Goal: Check status: Check status

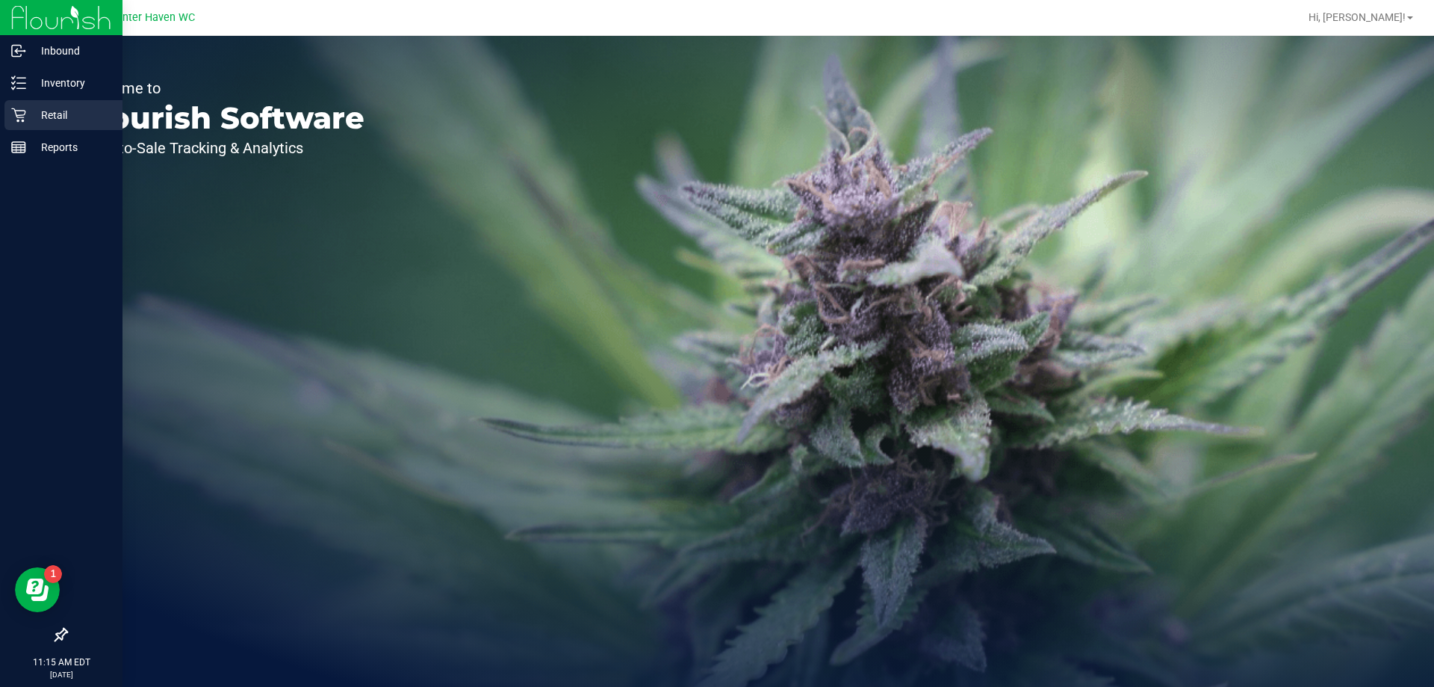
click at [0, 108] on link "Retail" at bounding box center [61, 116] width 123 height 32
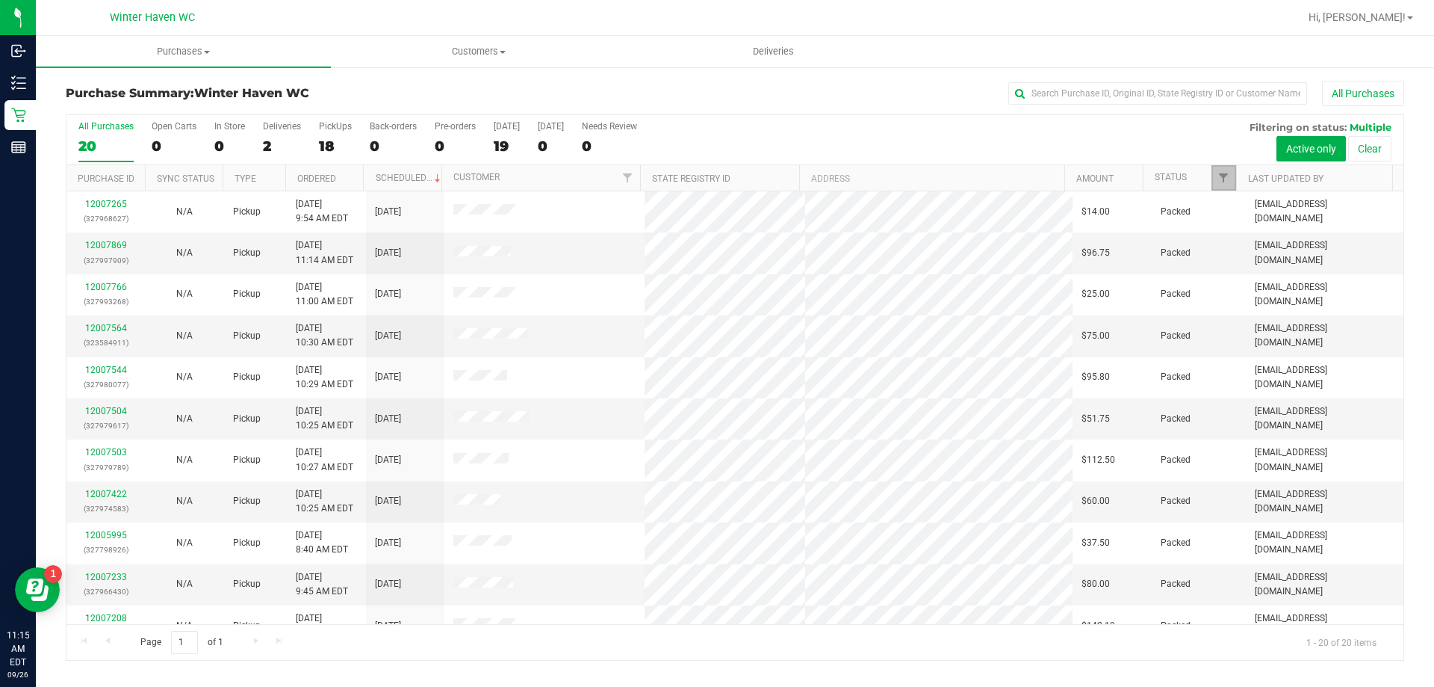
click at [1224, 168] on link "Filter" at bounding box center [1224, 177] width 25 height 25
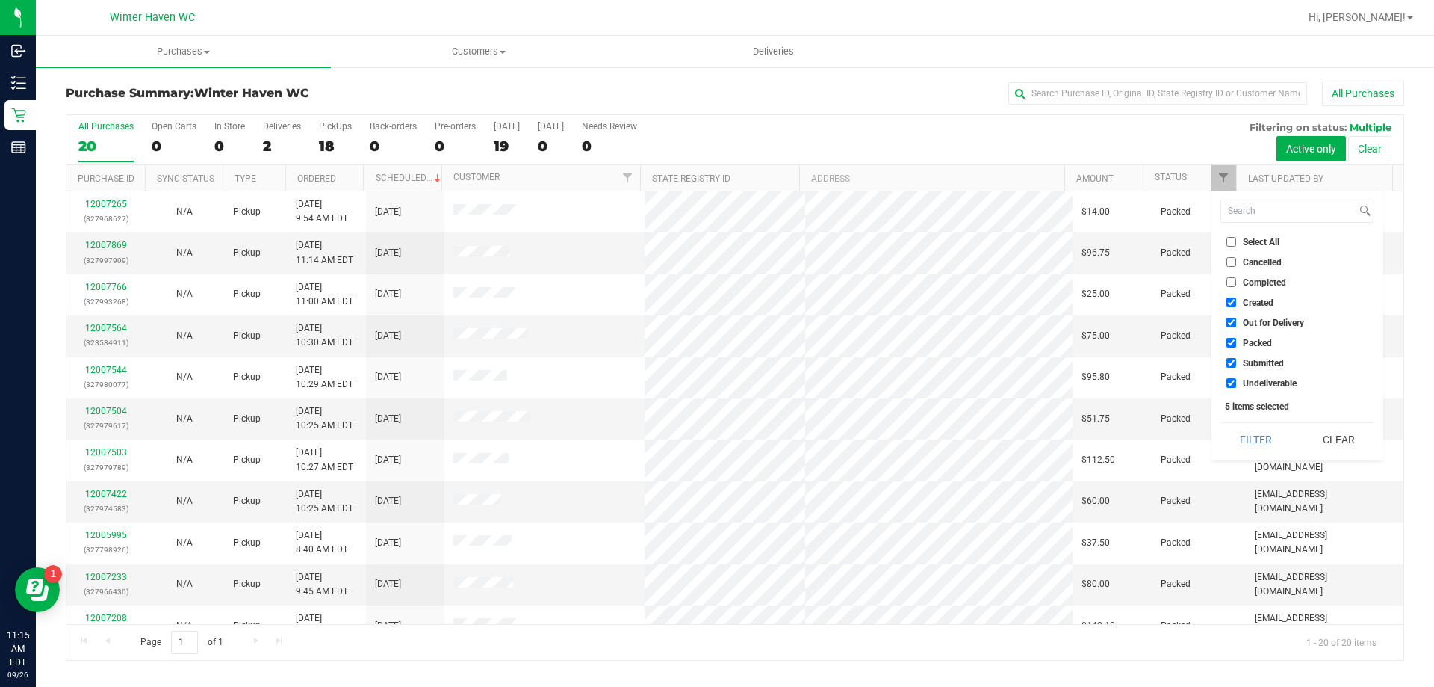
click at [1312, 419] on div "Select All Cancelled Completed Created Out for Delivery Packed Submitted Undeli…" at bounding box center [1298, 325] width 172 height 270
click at [1313, 425] on button "Clear" at bounding box center [1339, 439] width 72 height 33
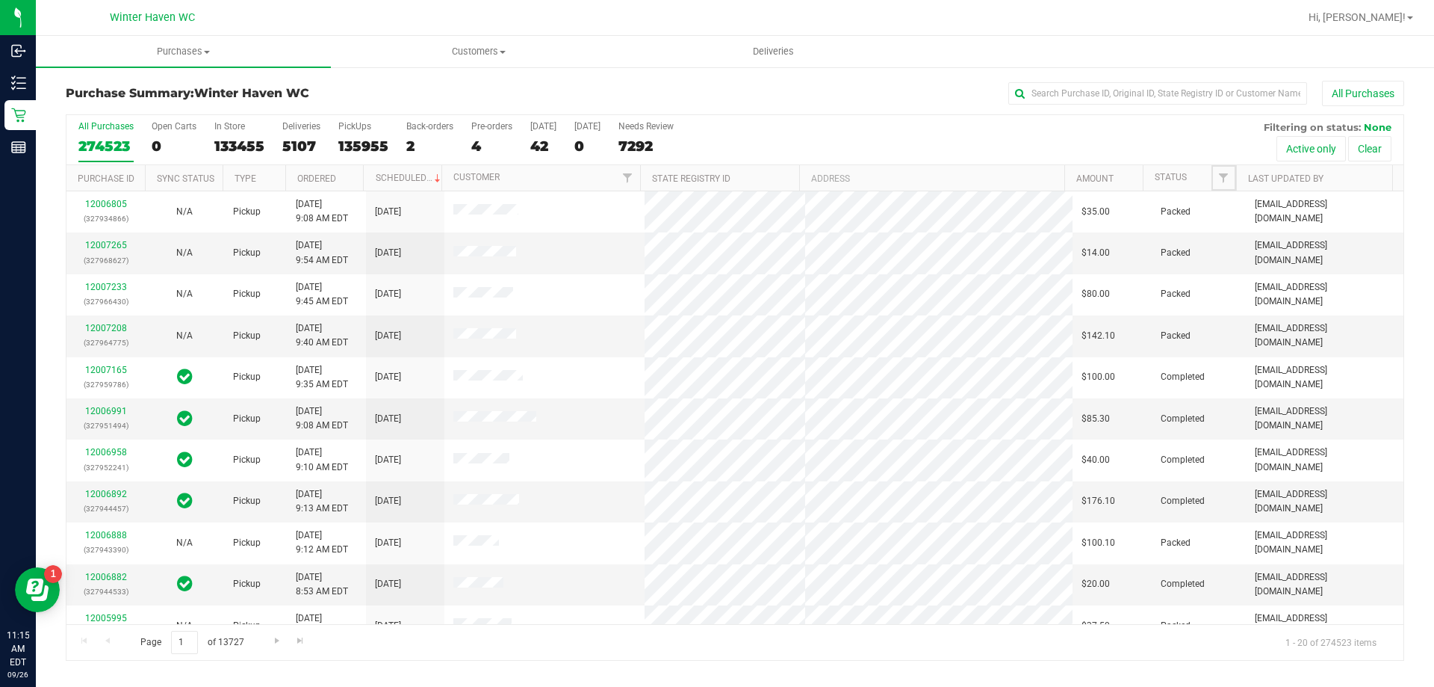
click at [1227, 176] on span "Filter" at bounding box center [1224, 178] width 12 height 12
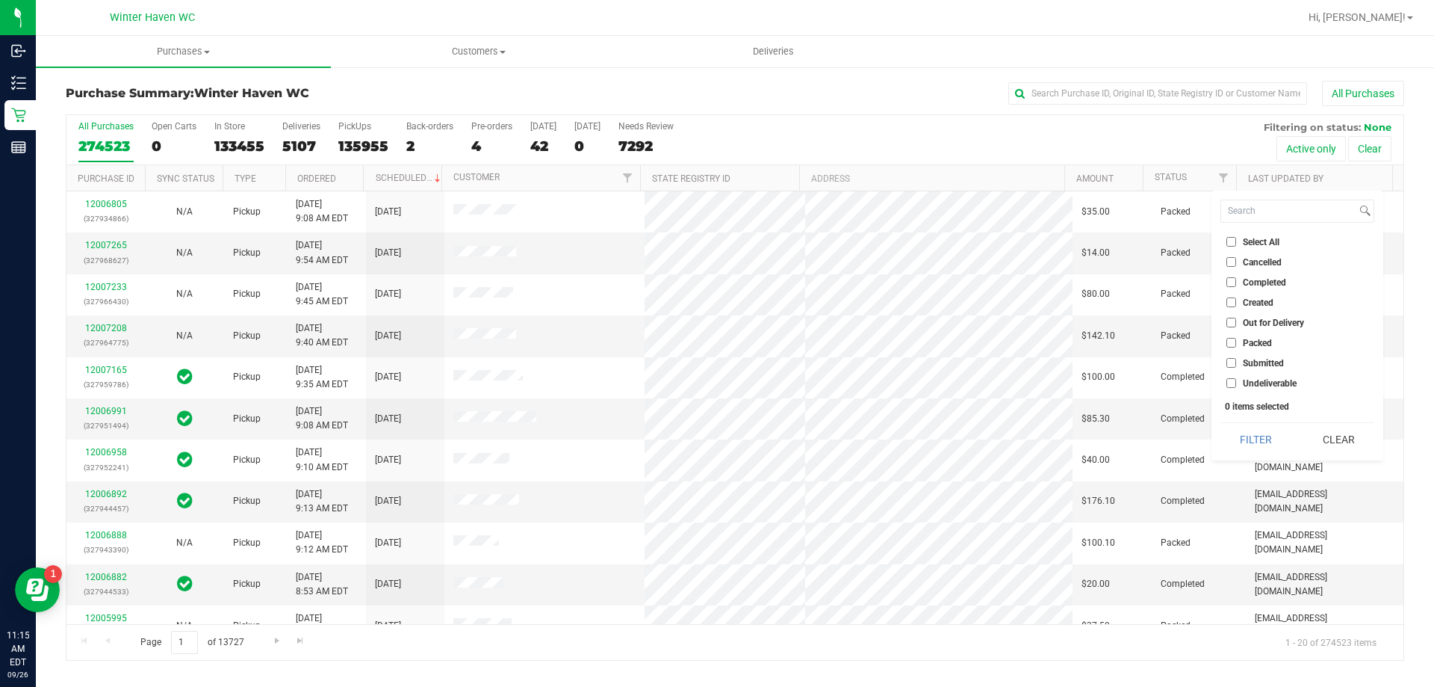
click at [1227, 363] on input "Submitted" at bounding box center [1232, 363] width 10 height 10
checkbox input "true"
click at [1247, 436] on button "Filter" at bounding box center [1257, 439] width 72 height 33
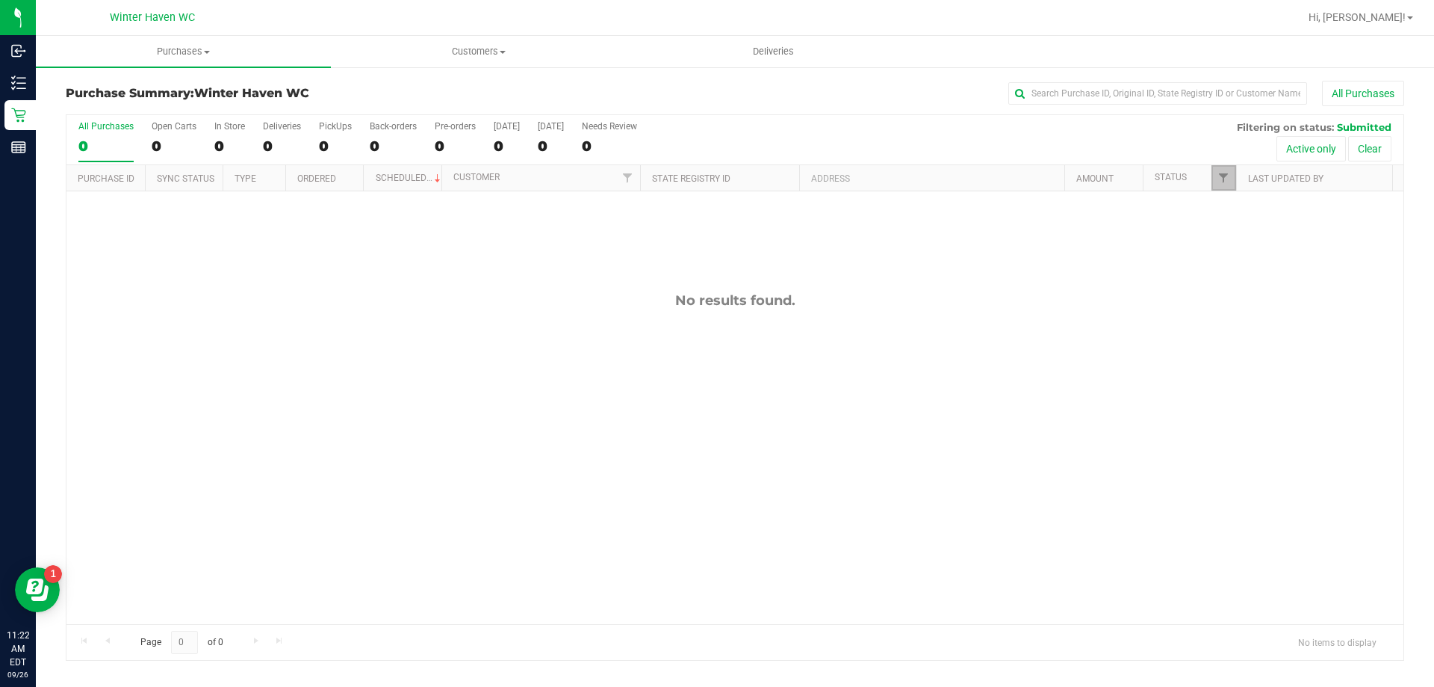
click at [1220, 165] on link "Filter" at bounding box center [1224, 177] width 25 height 25
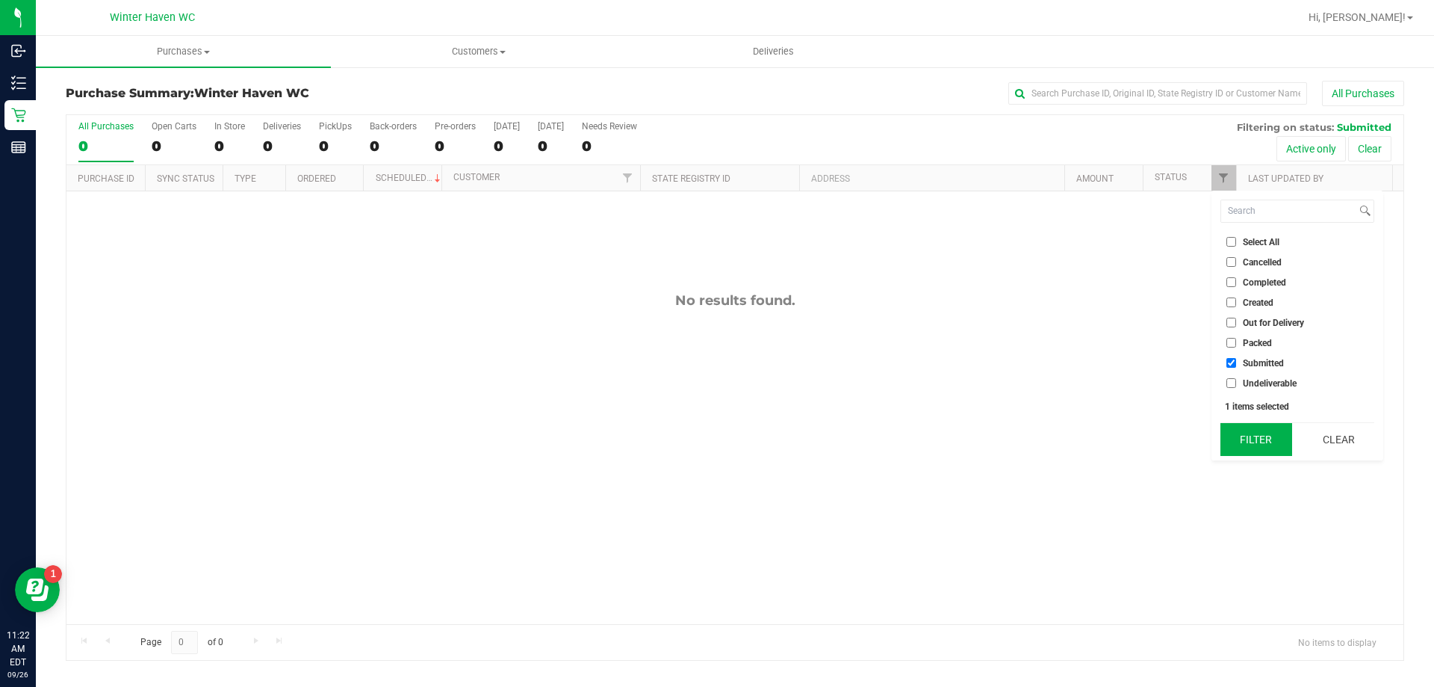
click at [1245, 436] on button "Filter" at bounding box center [1257, 439] width 72 height 33
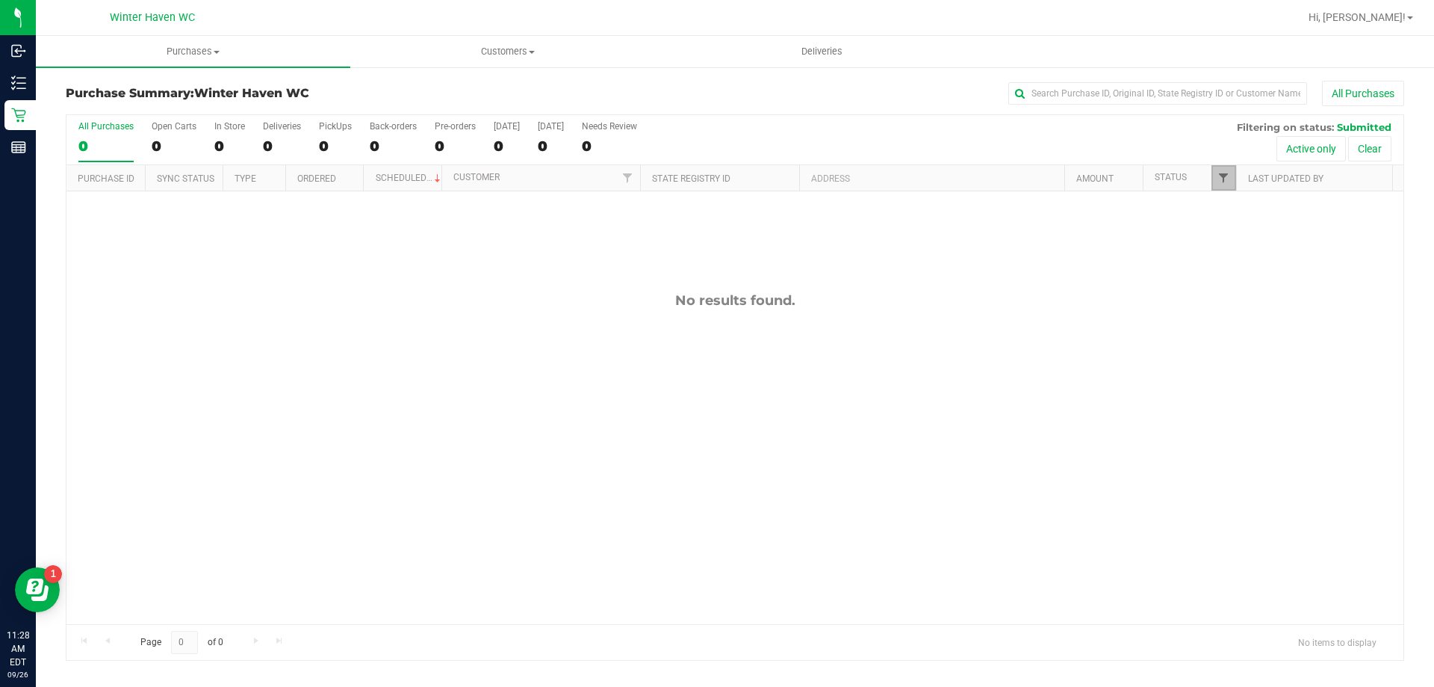
click at [1225, 179] on span "Filter" at bounding box center [1224, 178] width 12 height 12
click at [672, 99] on div "All Purchases" at bounding box center [958, 93] width 893 height 25
click at [94, 270] on div "No results found." at bounding box center [734, 457] width 1337 height 533
click at [55, 350] on div "All Purchases 1 Open Carts 0 In Store 0 Deliveries 0 PickUps 1 Back-orders 0 Pr…" at bounding box center [735, 387] width 1361 height 547
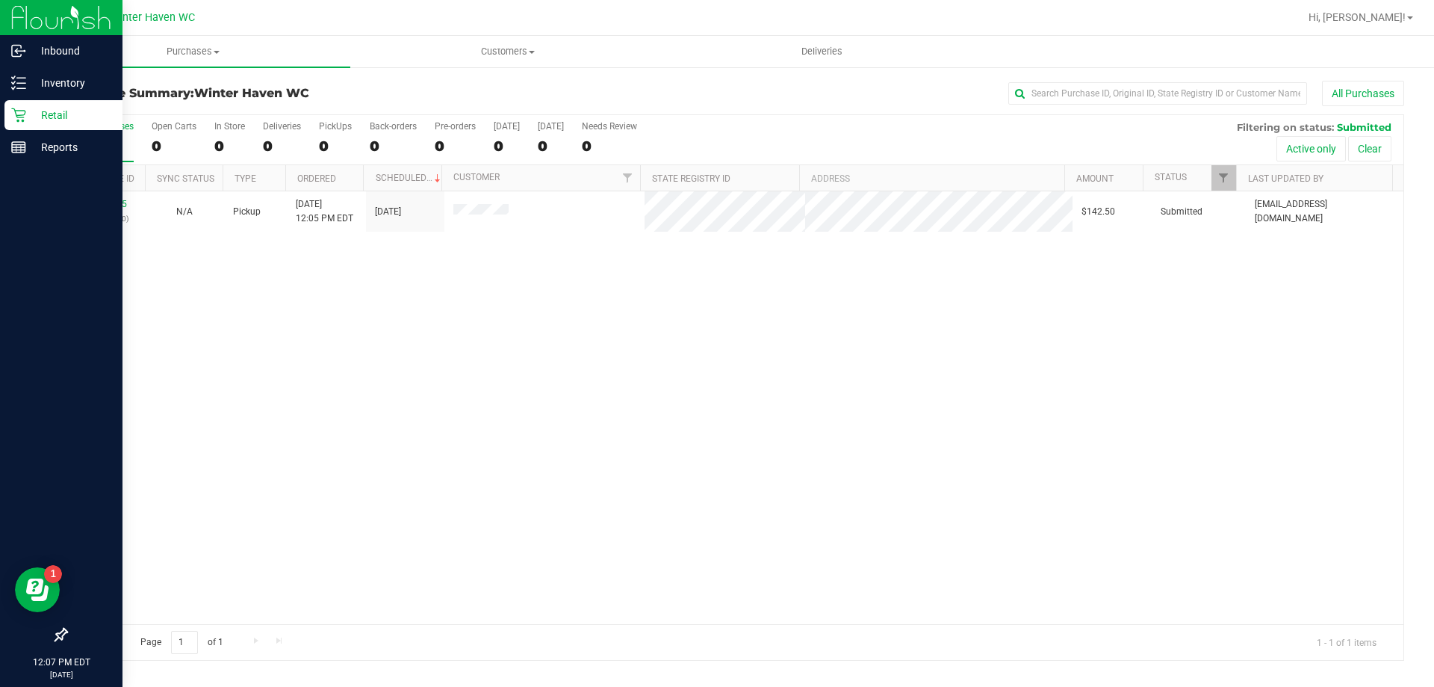
click at [52, 112] on p "Retail" at bounding box center [71, 115] width 90 height 18
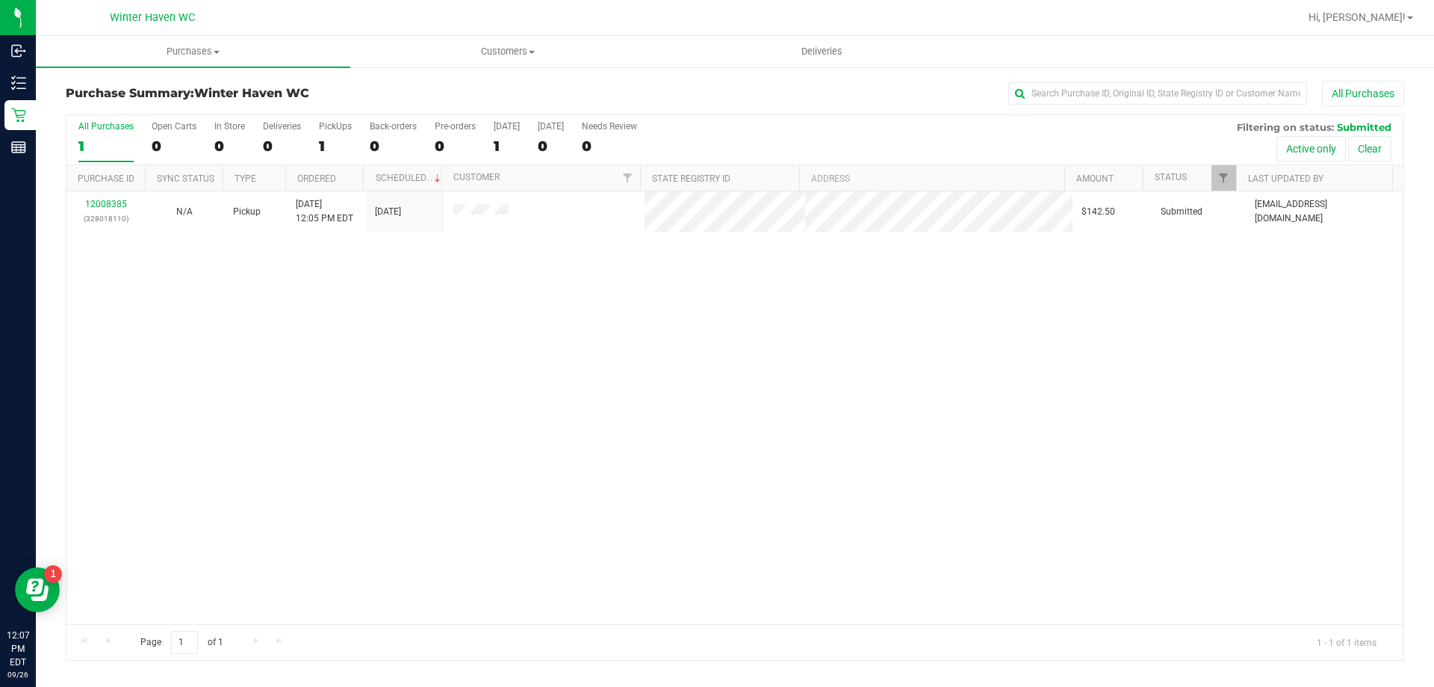
click at [98, 390] on div "12008385 (328018110) N/A Pickup [DATE] 12:05 PM EDT 9/26/2025 $142.50 Submitted…" at bounding box center [734, 407] width 1337 height 433
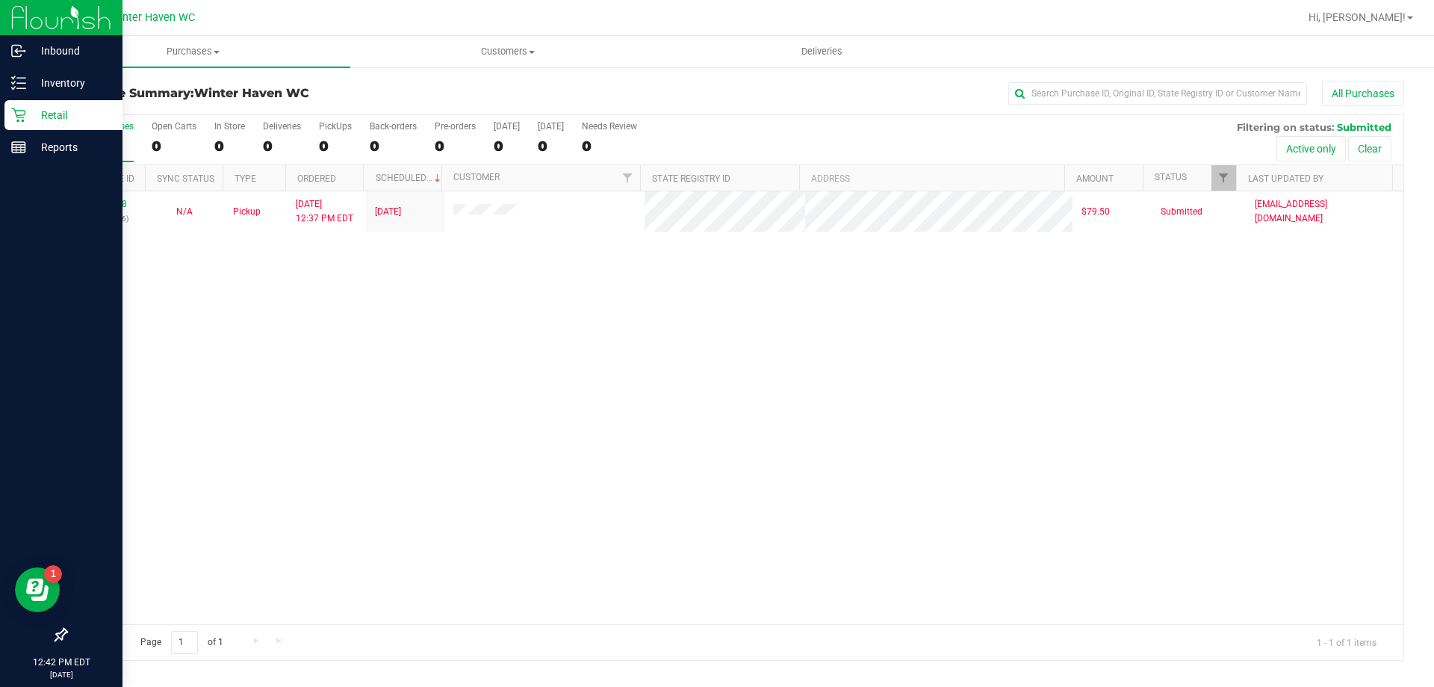
click at [52, 111] on p "Retail" at bounding box center [71, 115] width 90 height 18
click at [63, 113] on p "Retail" at bounding box center [71, 115] width 90 height 18
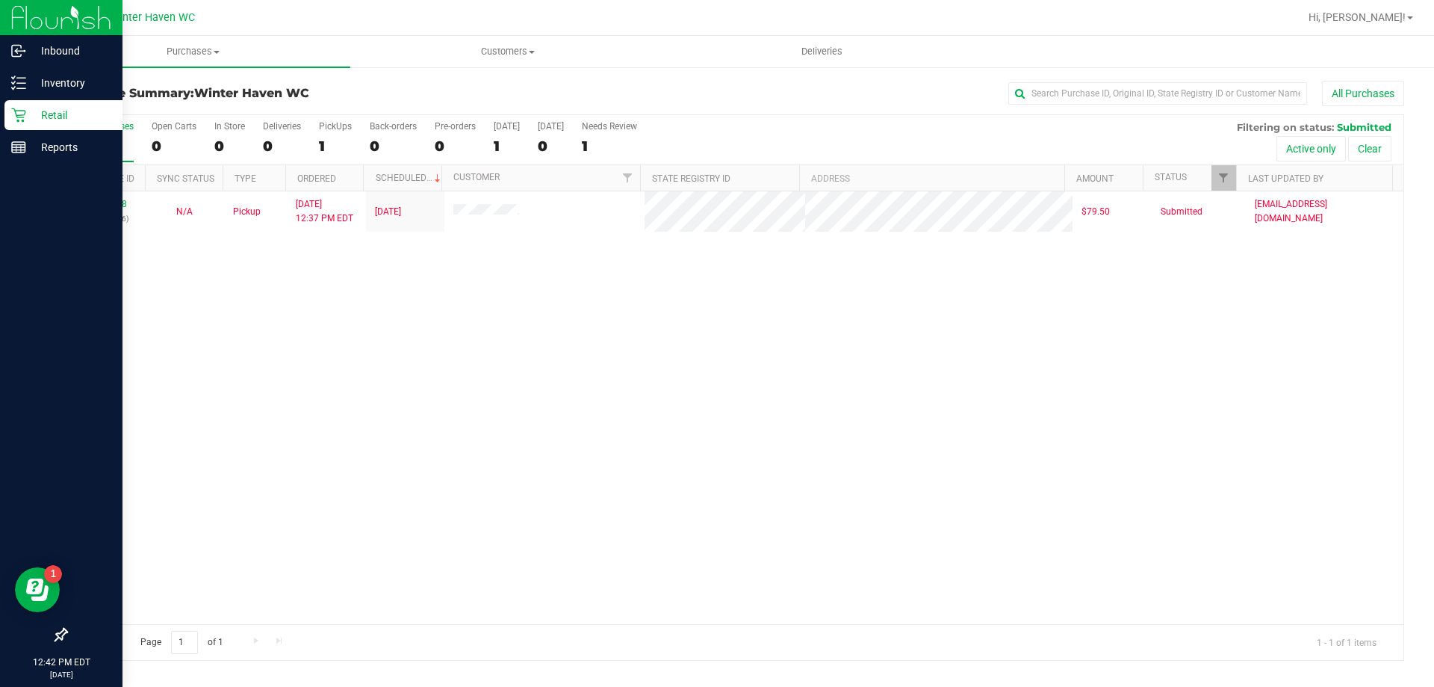
click at [63, 113] on p "Retail" at bounding box center [71, 115] width 90 height 18
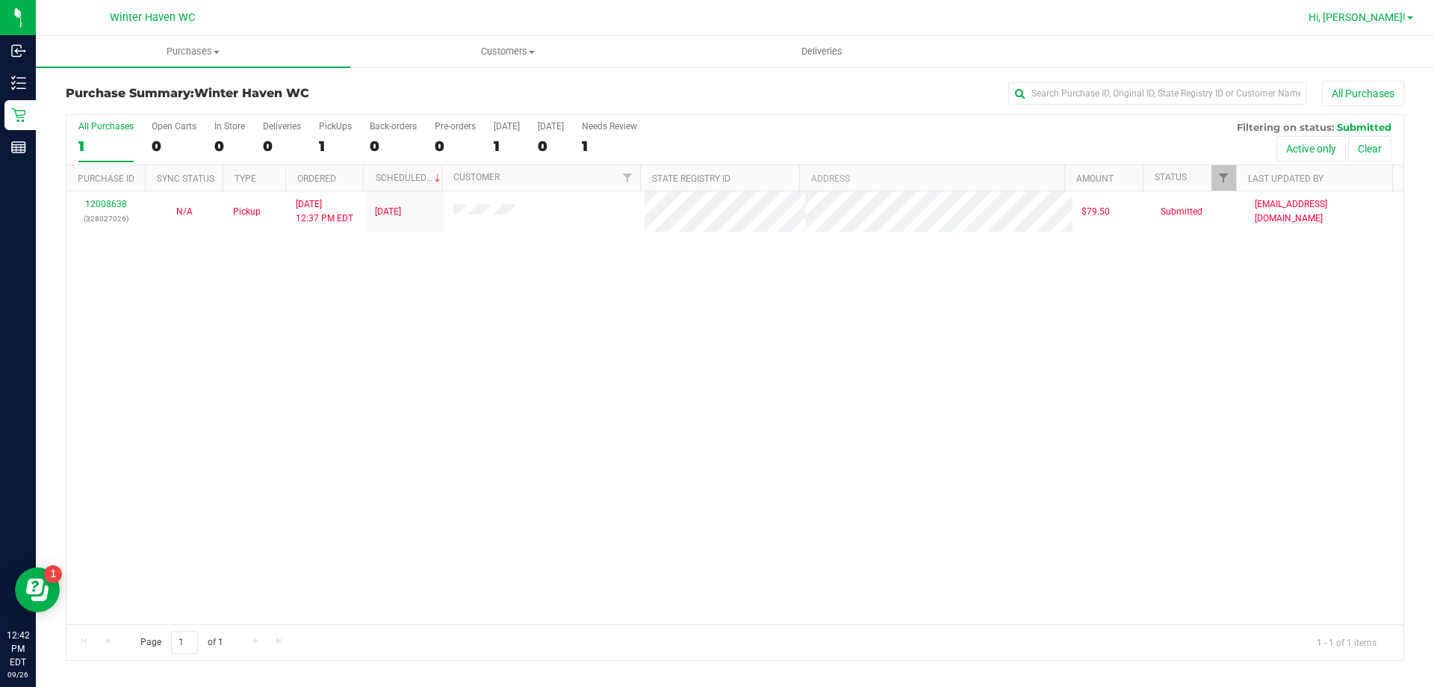
click at [1409, 16] on span at bounding box center [1410, 17] width 6 height 3
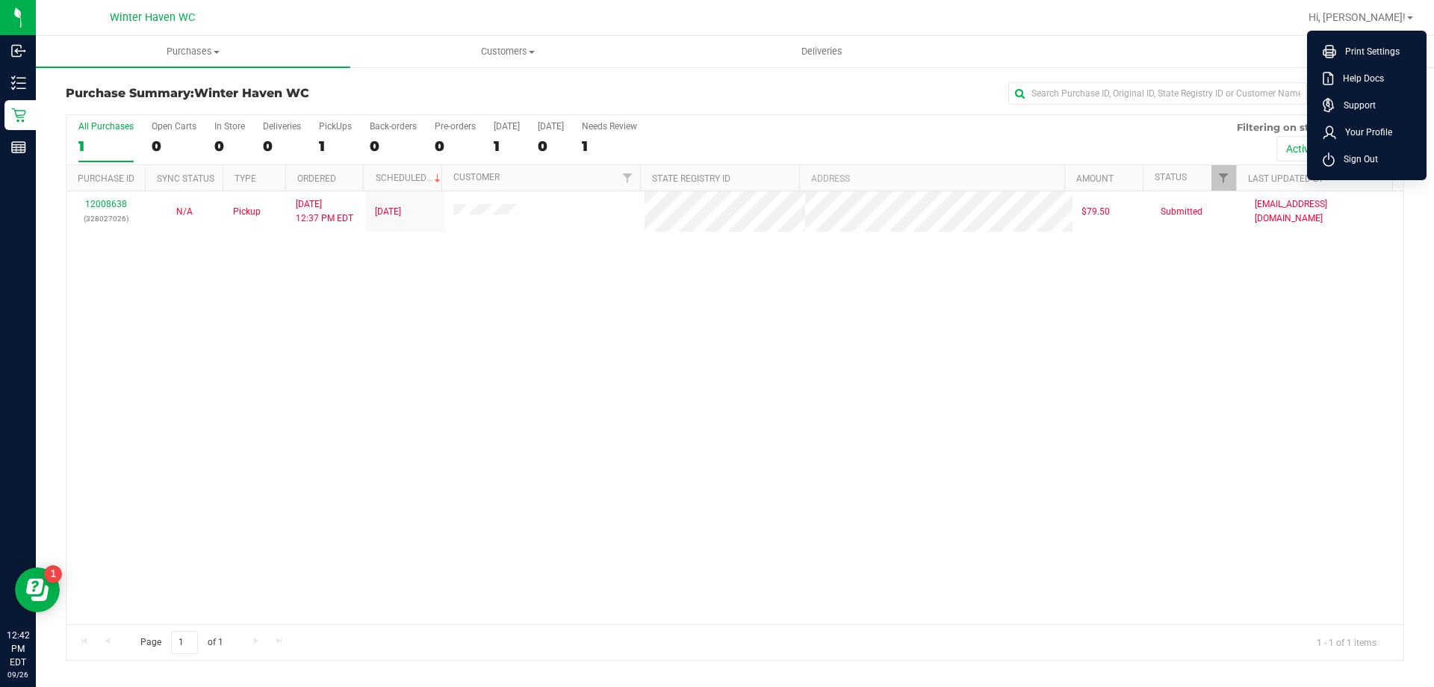
click at [1129, 139] on div "All Purchases 1 Open Carts 0 In Store 0 Deliveries 0 PickUps 1 Back-orders 0 Pr…" at bounding box center [734, 140] width 1337 height 50
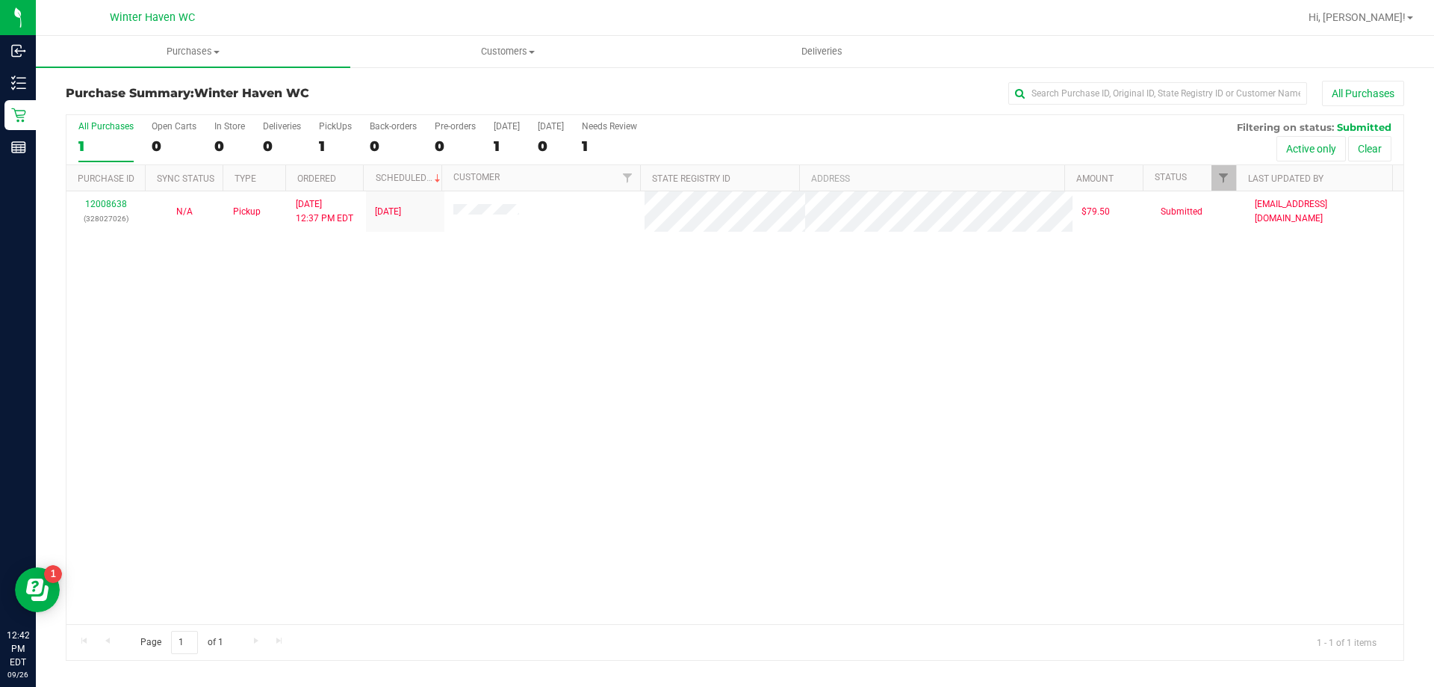
click at [503, 285] on div "12008638 (328027026) N/A Pickup [DATE] 12:37 PM EDT 9/26/2025 $79.50 Submitted …" at bounding box center [734, 407] width 1337 height 433
